Goal: Task Accomplishment & Management: Use online tool/utility

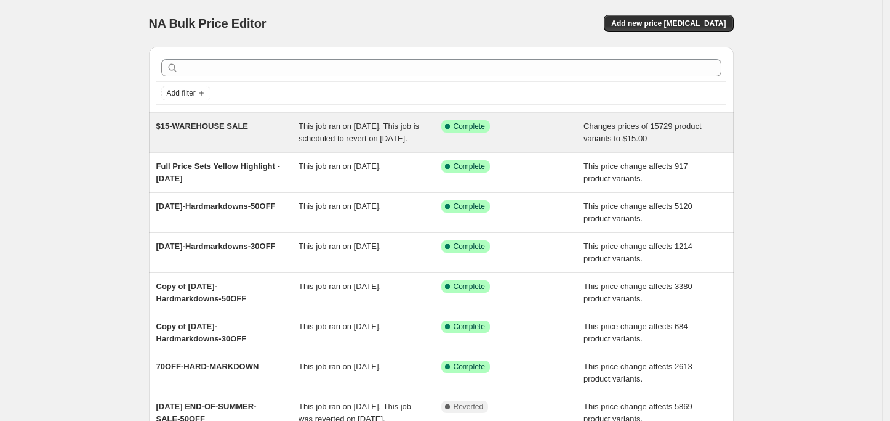
click at [449, 145] on div "Success Complete Complete" at bounding box center [512, 132] width 143 height 25
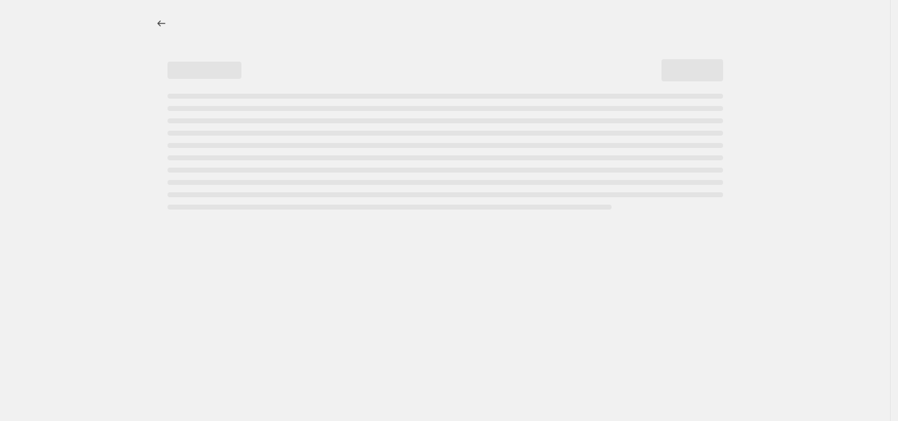
select select "no_change"
select select "tag"
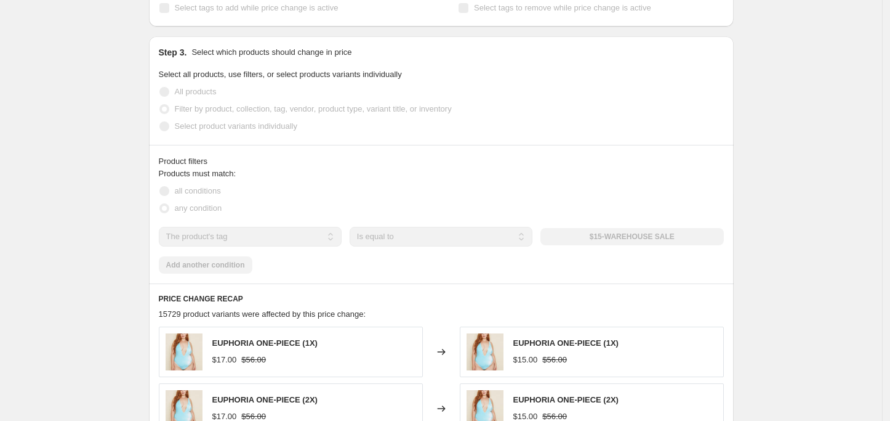
scroll to position [541, 0]
click at [621, 244] on div "$15-WAREHOUSE SALE" at bounding box center [632, 235] width 183 height 17
drag, startPoint x: 597, startPoint y: 246, endPoint x: 656, endPoint y: 251, distance: 59.3
click at [656, 244] on div "$15-WAREHOUSE SALE" at bounding box center [632, 235] width 183 height 17
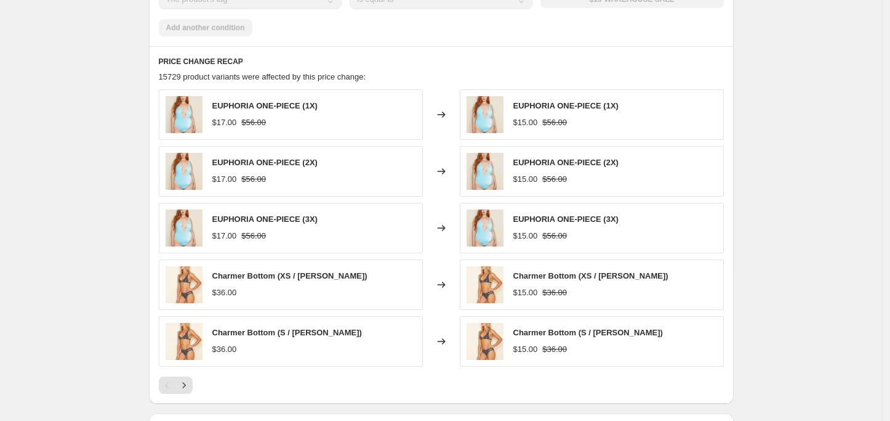
scroll to position [777, 0]
